Goal: Information Seeking & Learning: Learn about a topic

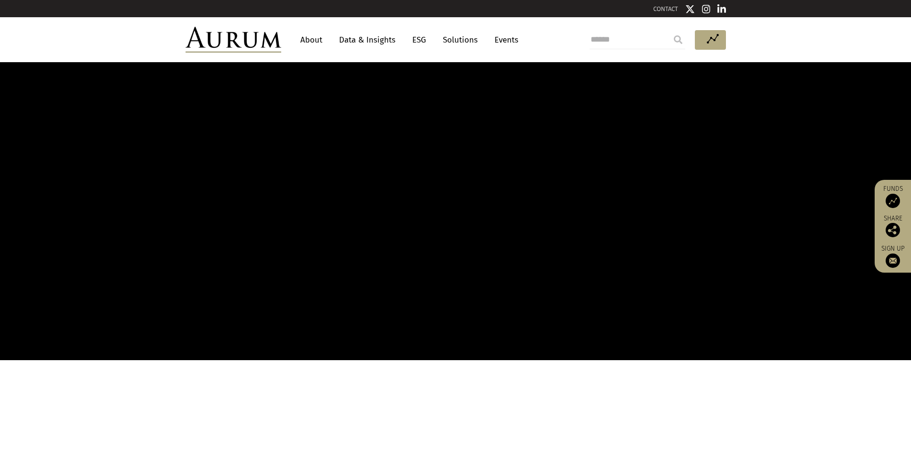
click at [892, 200] on img at bounding box center [892, 201] width 14 height 14
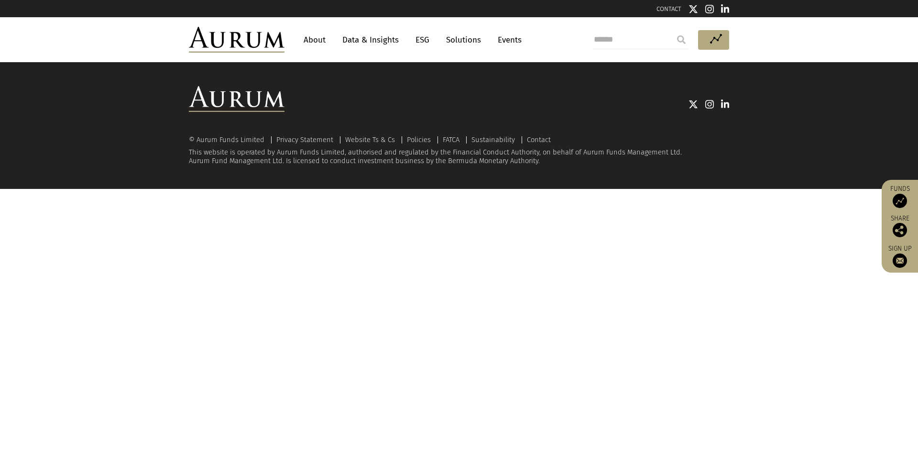
drag, startPoint x: 581, startPoint y: 148, endPoint x: 712, endPoint y: 148, distance: 131.0
click at [712, 148] on div "© Aurum Funds Limited Privacy Statement Website Ts & Cs Policies FATCA Sustaina…" at bounding box center [459, 150] width 540 height 29
copy div "Aurum Funds Management Ltd."
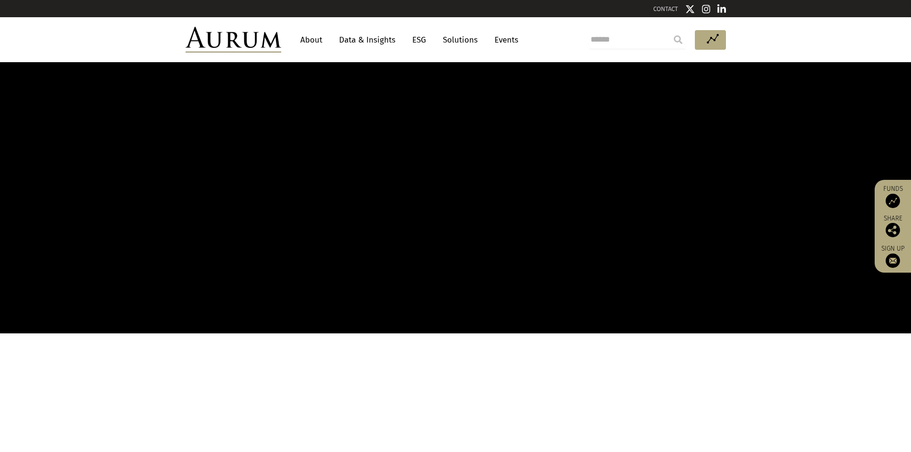
click at [314, 36] on link "About" at bounding box center [311, 40] width 32 height 18
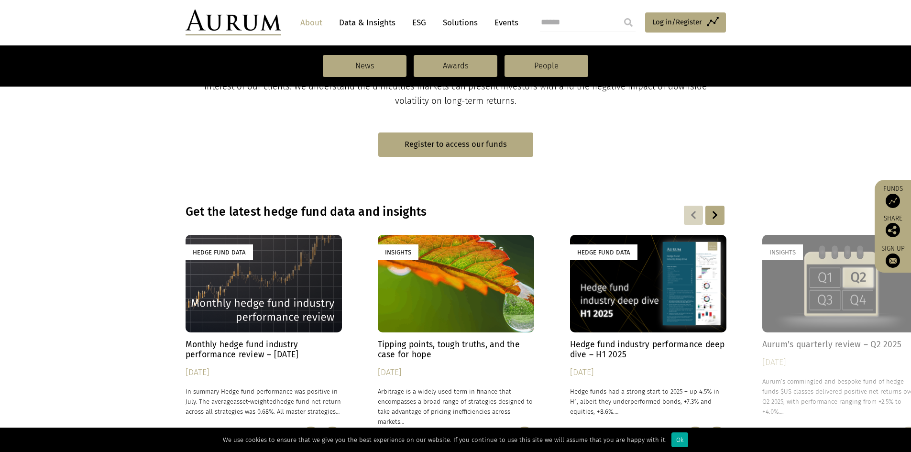
scroll to position [526, 0]
